Goal: Task Accomplishment & Management: Use online tool/utility

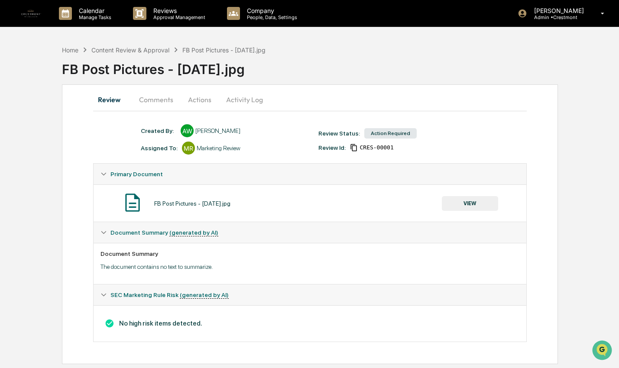
click at [451, 205] on button "VIEW" at bounding box center [470, 203] width 56 height 15
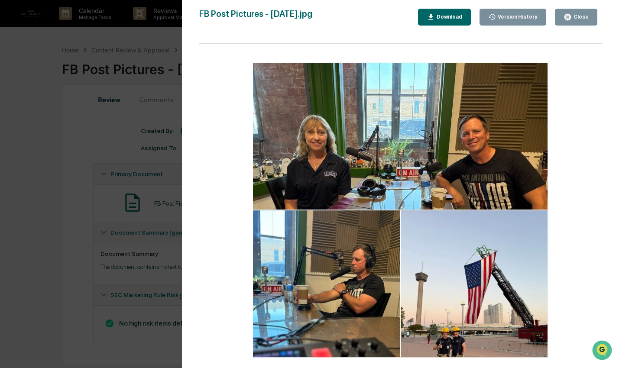
click at [584, 23] on button "Close" at bounding box center [576, 17] width 42 height 17
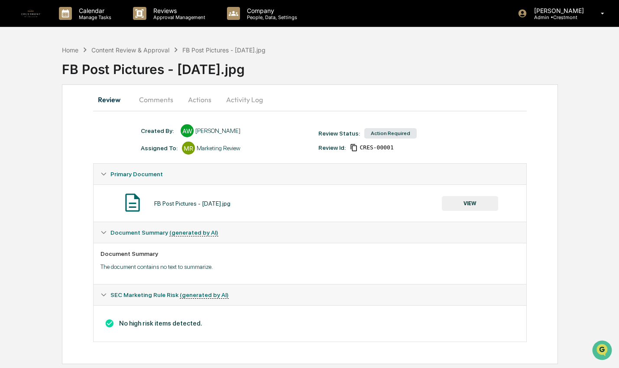
click at [201, 97] on button "Actions" at bounding box center [199, 99] width 39 height 21
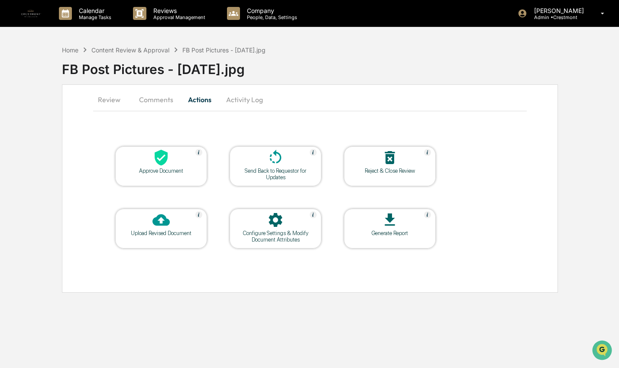
click at [194, 187] on table "Approve Document Send Back to Requestor for Updates Reject & Close Review Uploa…" at bounding box center [275, 197] width 365 height 146
click at [189, 174] on div "Approve Document" at bounding box center [161, 166] width 92 height 40
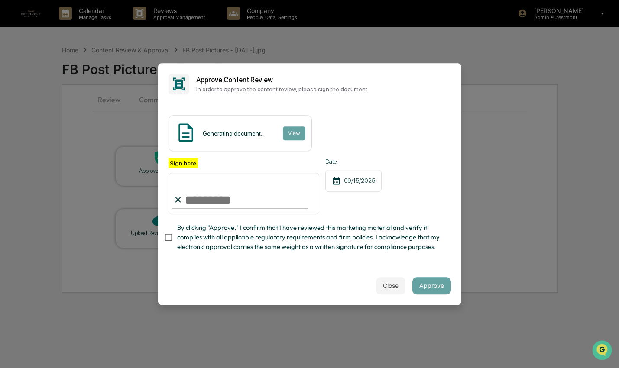
click at [268, 205] on input "Sign here" at bounding box center [244, 194] width 151 height 42
type input "**********"
click at [240, 237] on span "By clicking "Approve," I confirm that I have reviewed this marketing material a…" at bounding box center [310, 237] width 267 height 29
click at [436, 285] on button "Approve" at bounding box center [431, 285] width 39 height 17
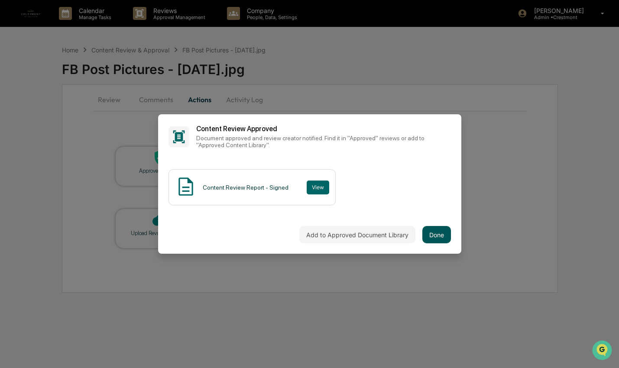
click at [432, 235] on button "Done" at bounding box center [436, 234] width 29 height 17
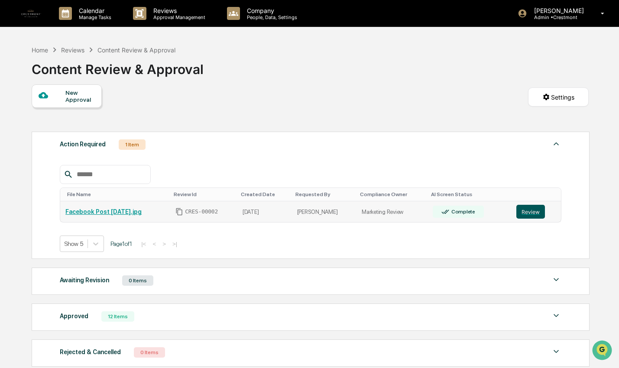
click at [532, 216] on button "Review" at bounding box center [530, 212] width 29 height 14
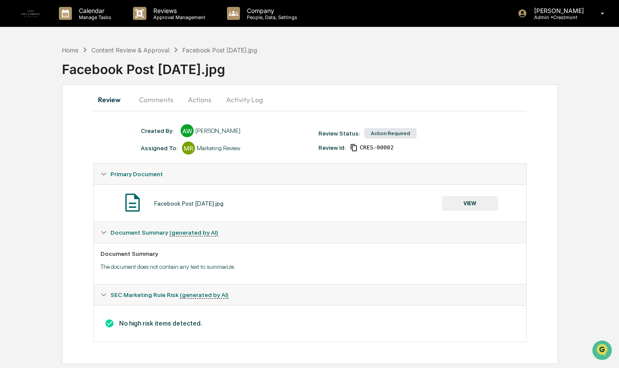
click at [483, 205] on button "VIEW" at bounding box center [470, 203] width 56 height 15
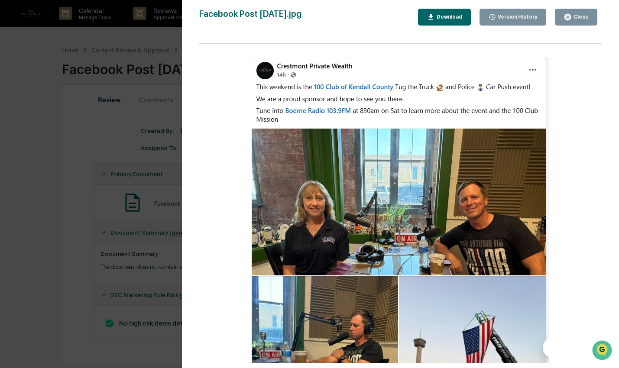
click at [573, 18] on div "Close" at bounding box center [580, 17] width 17 height 6
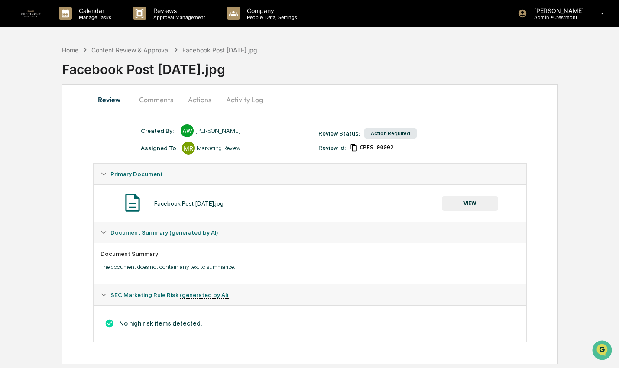
click at [207, 97] on button "Actions" at bounding box center [199, 99] width 39 height 21
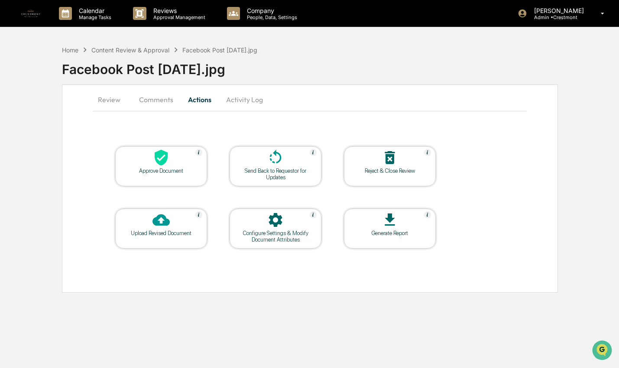
click at [169, 153] on icon at bounding box center [161, 157] width 17 height 17
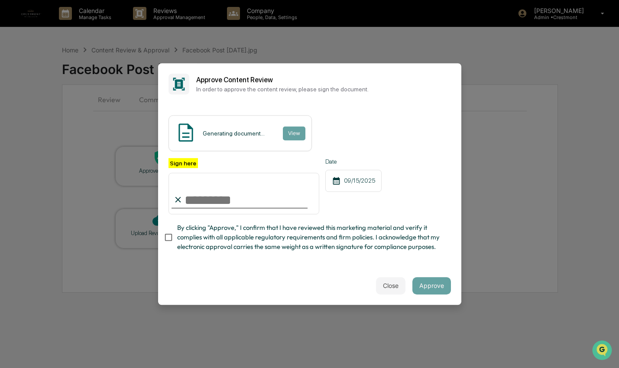
click at [279, 201] on input "Sign here" at bounding box center [244, 194] width 151 height 42
type input "**********"
click at [246, 240] on span "By clicking "Approve," I confirm that I have reviewed this marketing material a…" at bounding box center [310, 237] width 267 height 29
click at [425, 282] on button "Approve" at bounding box center [431, 285] width 39 height 17
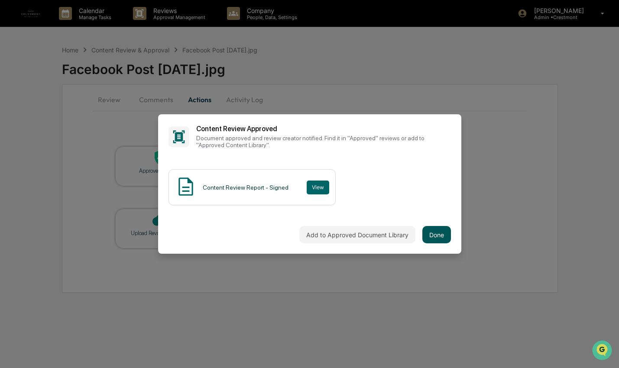
click at [446, 235] on button "Done" at bounding box center [436, 234] width 29 height 17
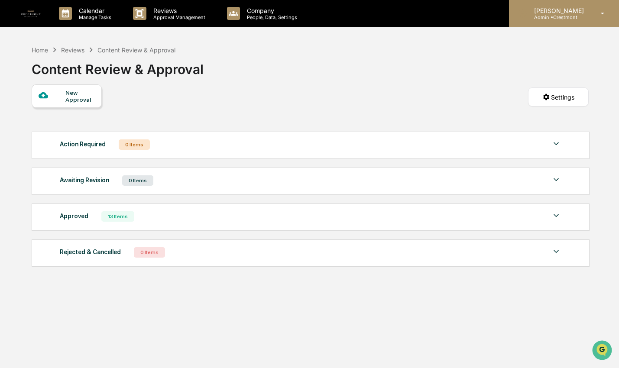
click at [578, 3] on div "Lindsay Rider Admin • Crestmont" at bounding box center [564, 13] width 110 height 27
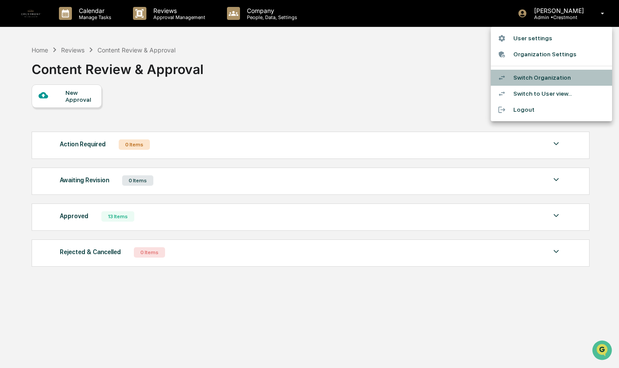
click at [561, 83] on li "Switch Organization" at bounding box center [551, 78] width 121 height 16
